Goal: Task Accomplishment & Management: Use online tool/utility

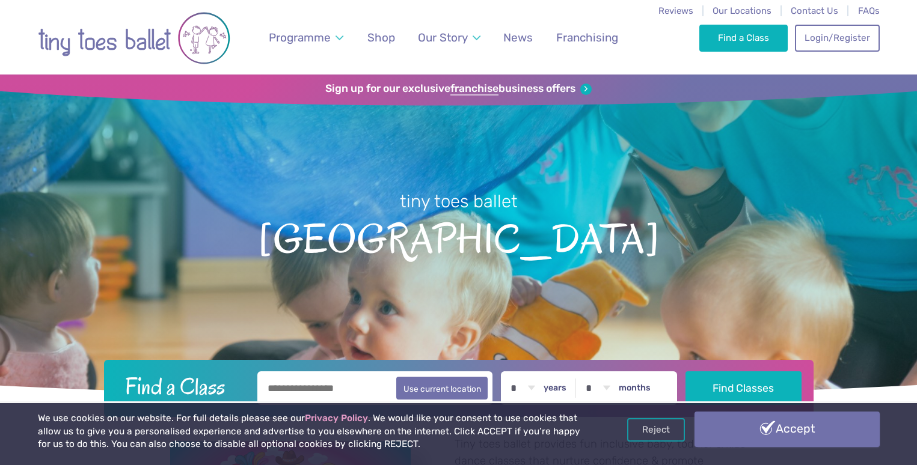
click at [796, 438] on link "Accept" at bounding box center [786, 429] width 185 height 35
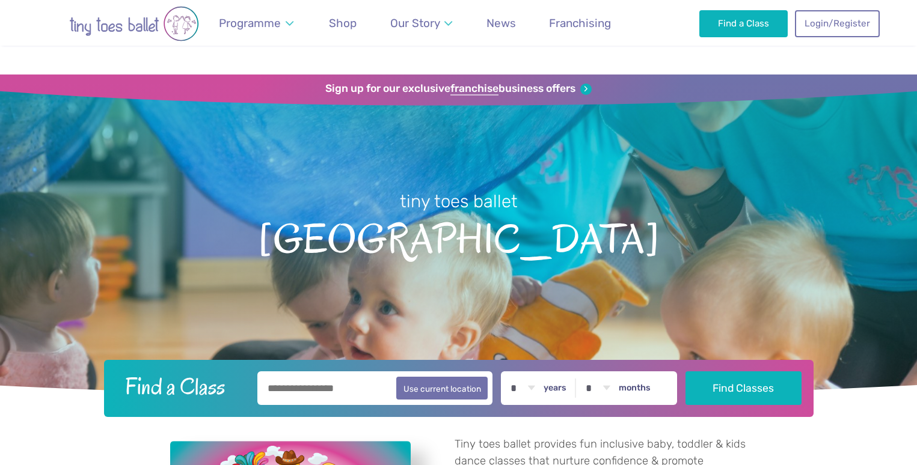
scroll to position [58, 0]
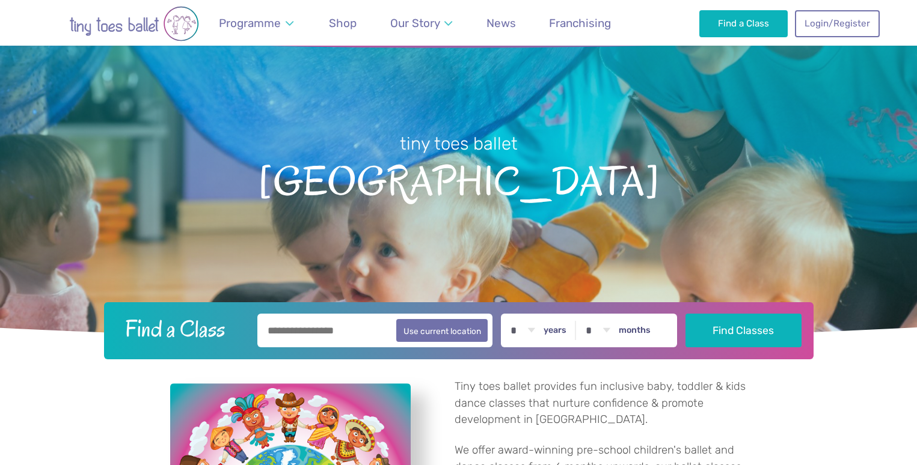
click at [561, 328] on label "years" at bounding box center [554, 330] width 23 height 11
click at [541, 328] on select "* * * * * * * * * * ** ** **" at bounding box center [522, 331] width 37 height 34
click at [504, 314] on select "* * * * * * * * * * ** ** **" at bounding box center [522, 331] width 37 height 34
select select "*"
click option "*" at bounding box center [0, 0] width 0 height 0
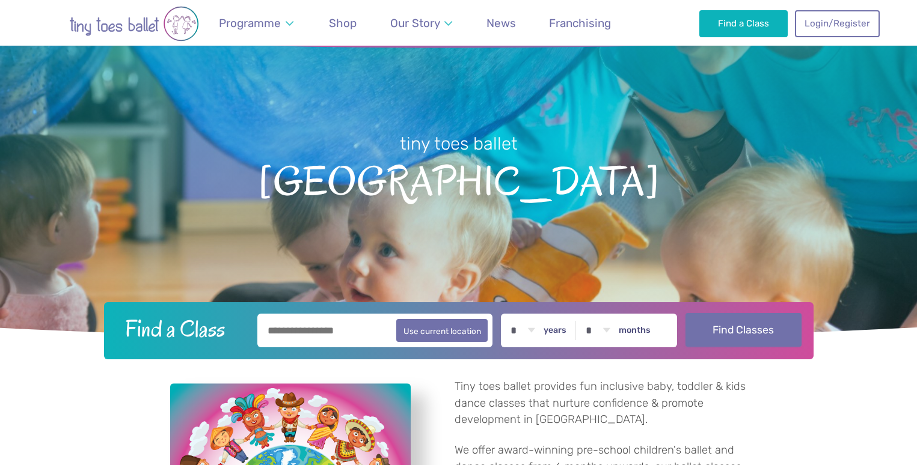
click at [738, 337] on button "Find Classes" at bounding box center [743, 330] width 116 height 34
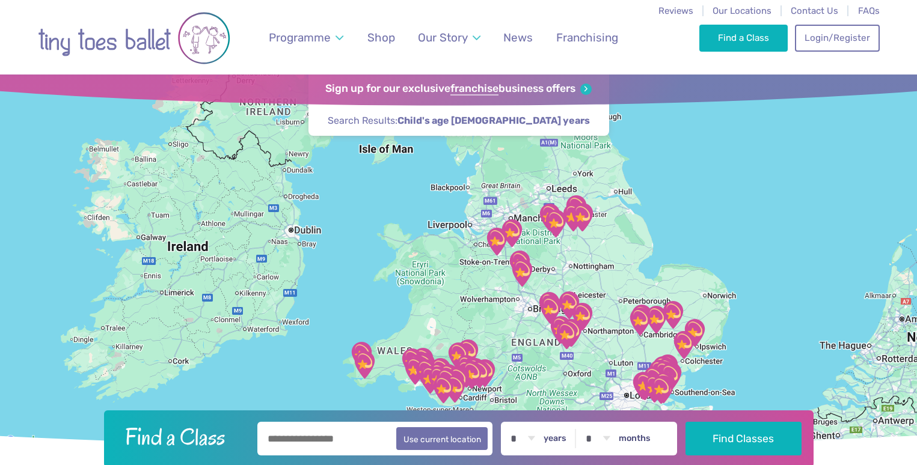
click at [607, 277] on div at bounding box center [458, 262] width 917 height 374
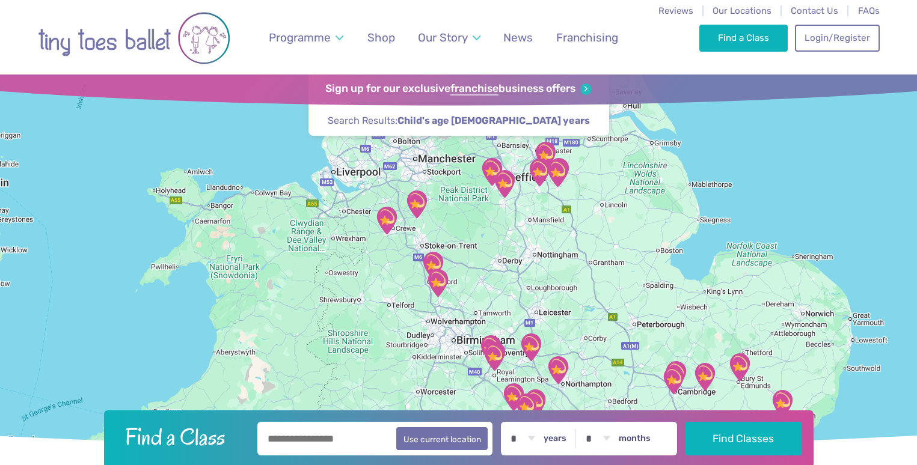
click at [640, 328] on div at bounding box center [458, 262] width 917 height 374
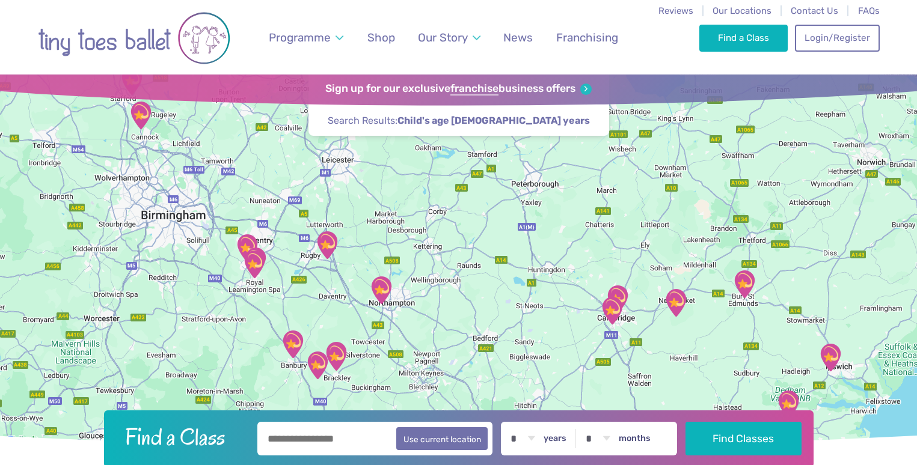
drag, startPoint x: 694, startPoint y: 355, endPoint x: 557, endPoint y: 185, distance: 218.5
click at [556, 185] on div at bounding box center [458, 262] width 917 height 374
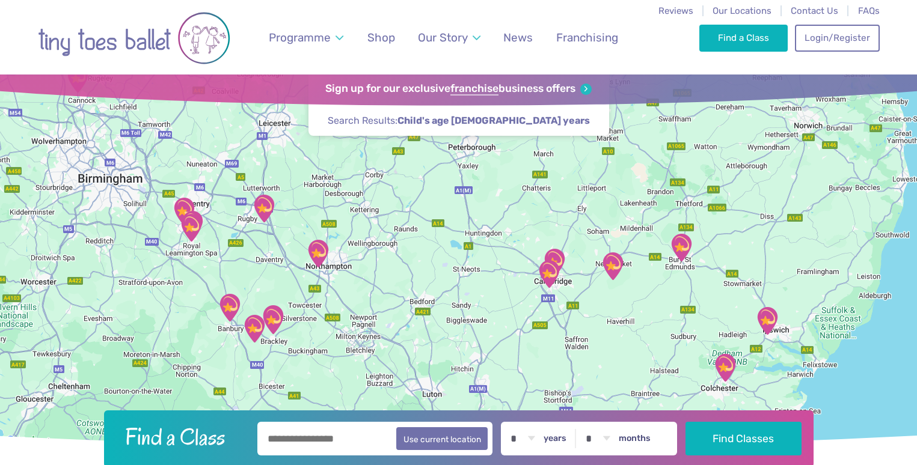
click at [610, 293] on div at bounding box center [458, 262] width 917 height 374
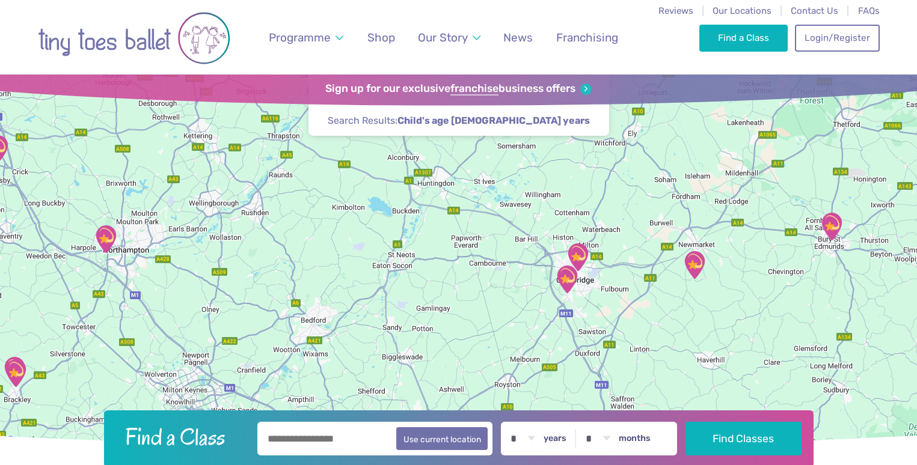
drag, startPoint x: 522, startPoint y: 299, endPoint x: 602, endPoint y: 309, distance: 80.6
click at [602, 309] on div at bounding box center [458, 262] width 917 height 374
click at [634, 283] on div at bounding box center [458, 262] width 917 height 374
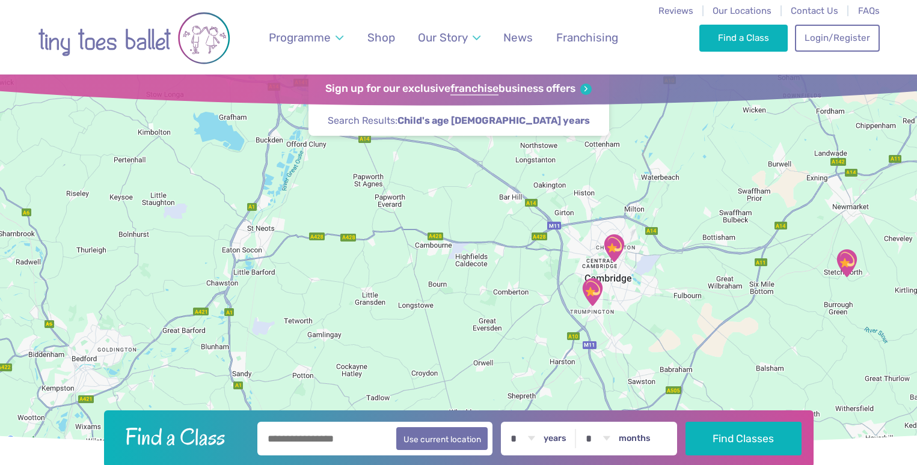
drag, startPoint x: 548, startPoint y: 281, endPoint x: 642, endPoint y: 283, distance: 94.4
click at [642, 283] on div at bounding box center [458, 262] width 917 height 374
click at [613, 248] on img "St Matthew's Church" at bounding box center [614, 248] width 30 height 30
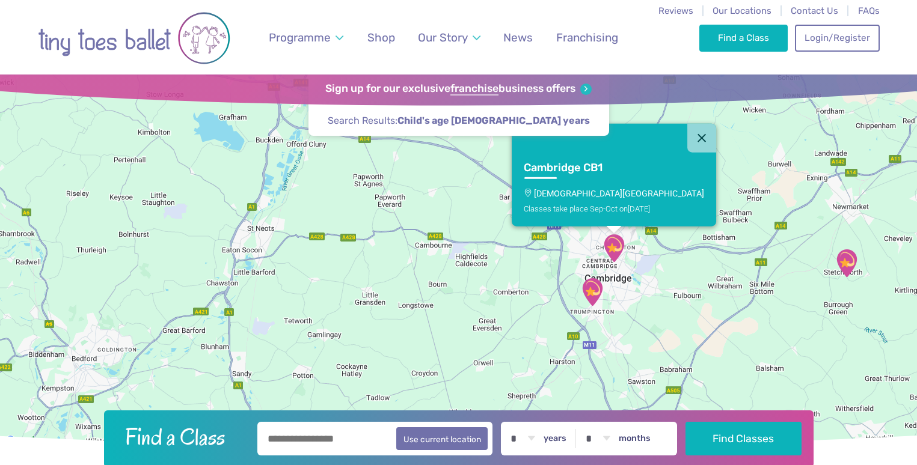
click at [589, 296] on img "Trumpington Village Hall" at bounding box center [592, 292] width 30 height 30
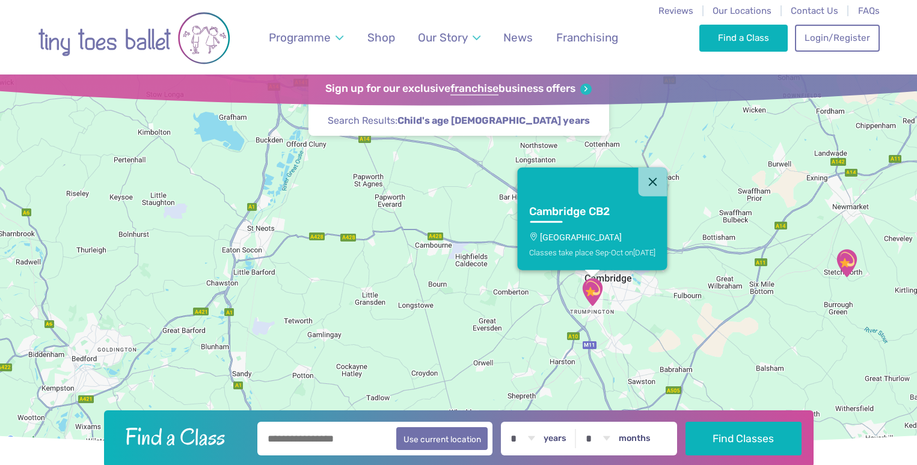
click at [638, 310] on div "Cambridge CB2 [GEOGRAPHIC_DATA] Classes take place Sep-Oct [DATE]" at bounding box center [458, 262] width 917 height 374
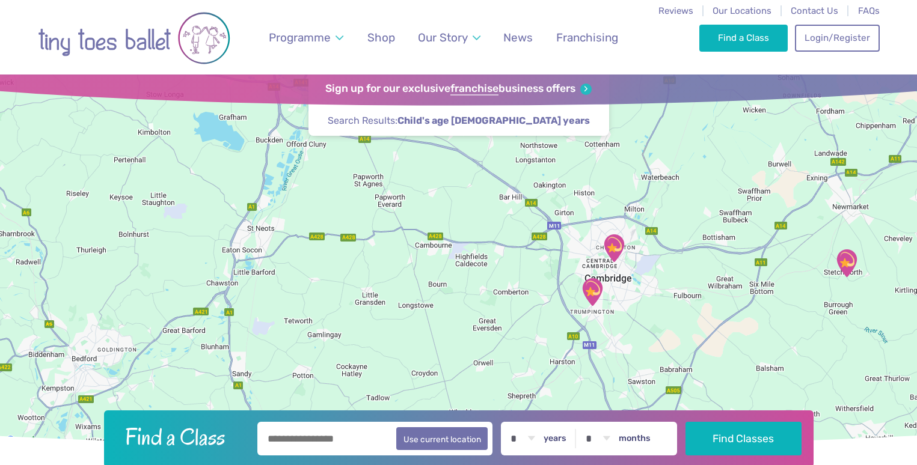
click at [623, 246] on img "St Matthew's Church" at bounding box center [614, 248] width 30 height 30
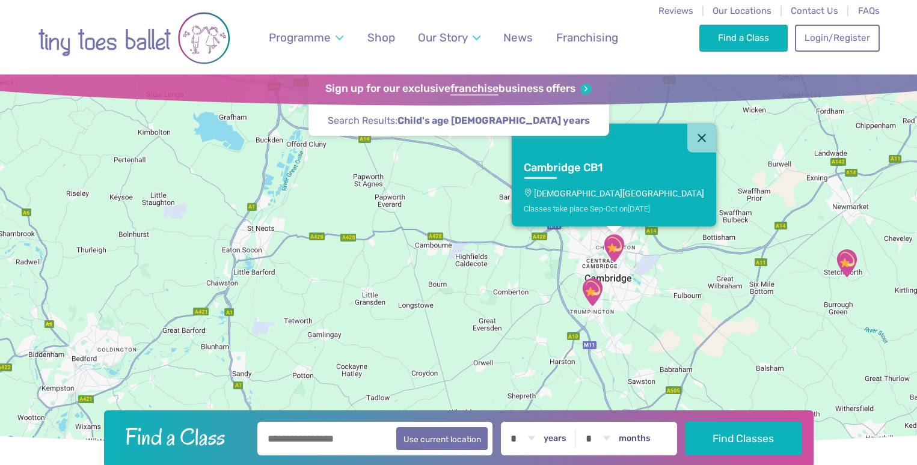
click at [618, 178] on link "Cambridge CB1 [GEOGRAPHIC_DATA][DEMOGRAPHIC_DATA] Classes take place Sep-Oct [D…" at bounding box center [614, 189] width 204 height 74
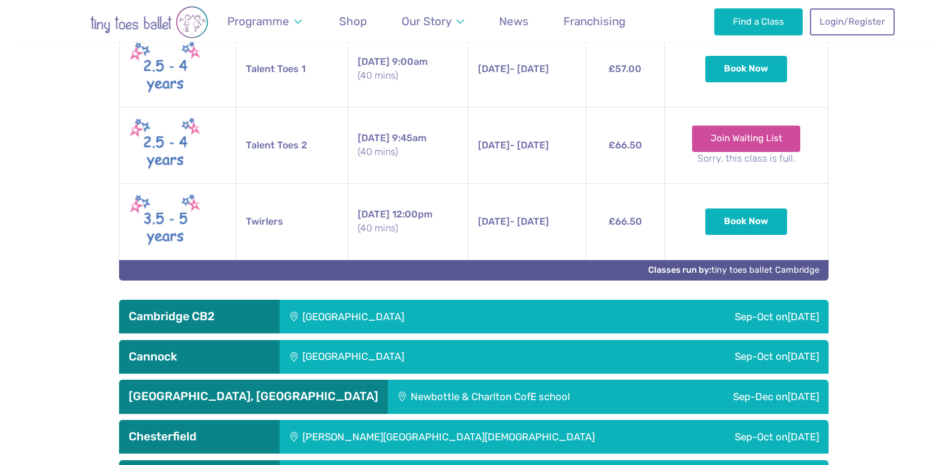
scroll to position [1223, 0]
